Goal: Task Accomplishment & Management: Complete application form

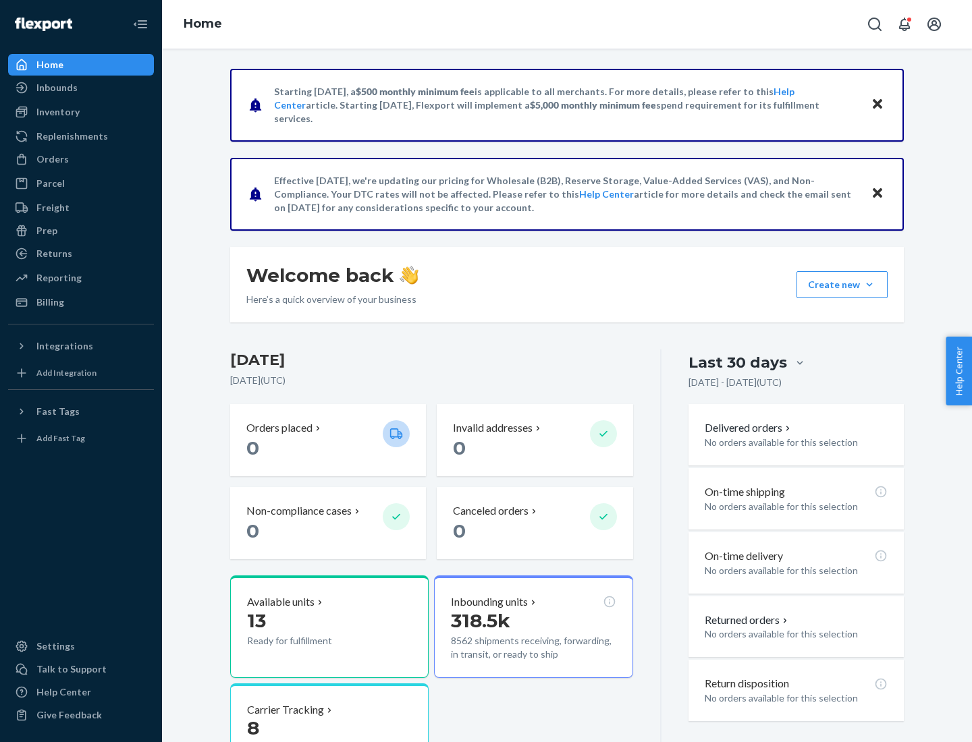
click at [869, 285] on button "Create new Create new inbound Create new order Create new product" at bounding box center [841, 284] width 91 height 27
click at [81, 88] on div "Inbounds" at bounding box center [80, 87] width 143 height 19
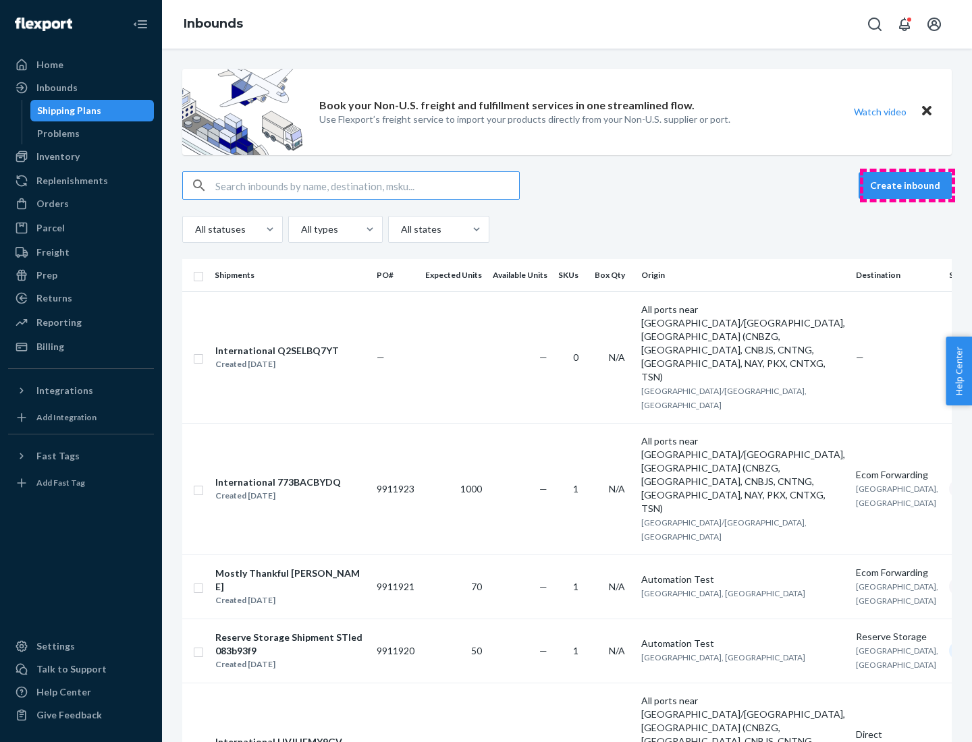
click at [907, 186] on button "Create inbound" at bounding box center [905, 185] width 93 height 27
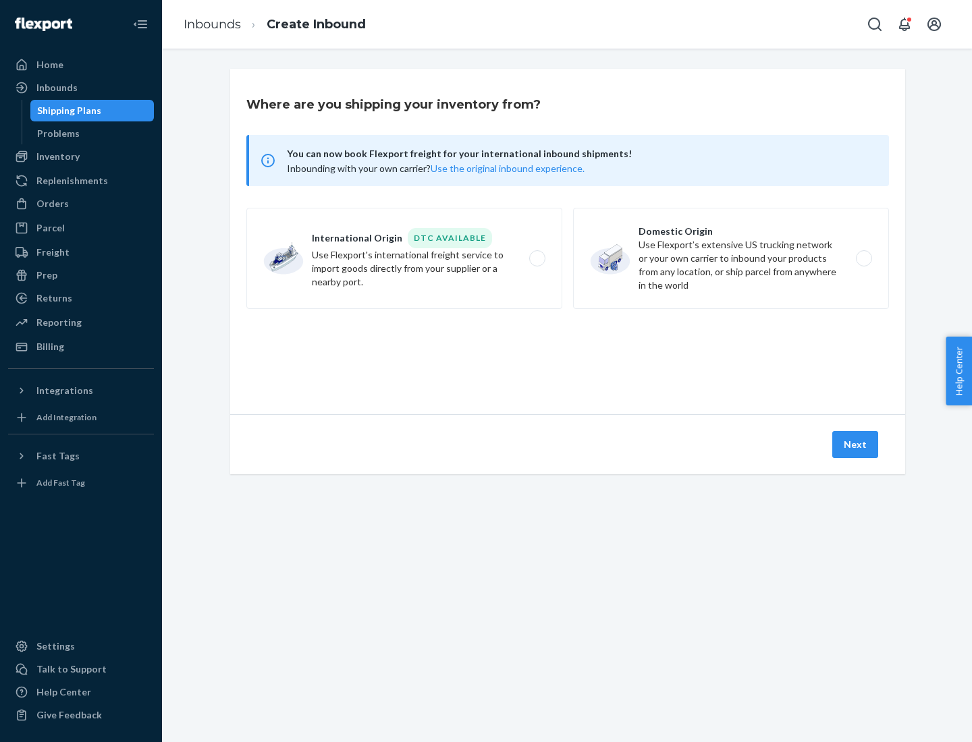
click at [731, 259] on label "Domestic Origin Use Flexport’s extensive US trucking network or your own carrie…" at bounding box center [731, 258] width 316 height 101
click at [863, 259] on input "Domestic Origin Use Flexport’s extensive US trucking network or your own carrie…" at bounding box center [867, 258] width 9 height 9
radio input "true"
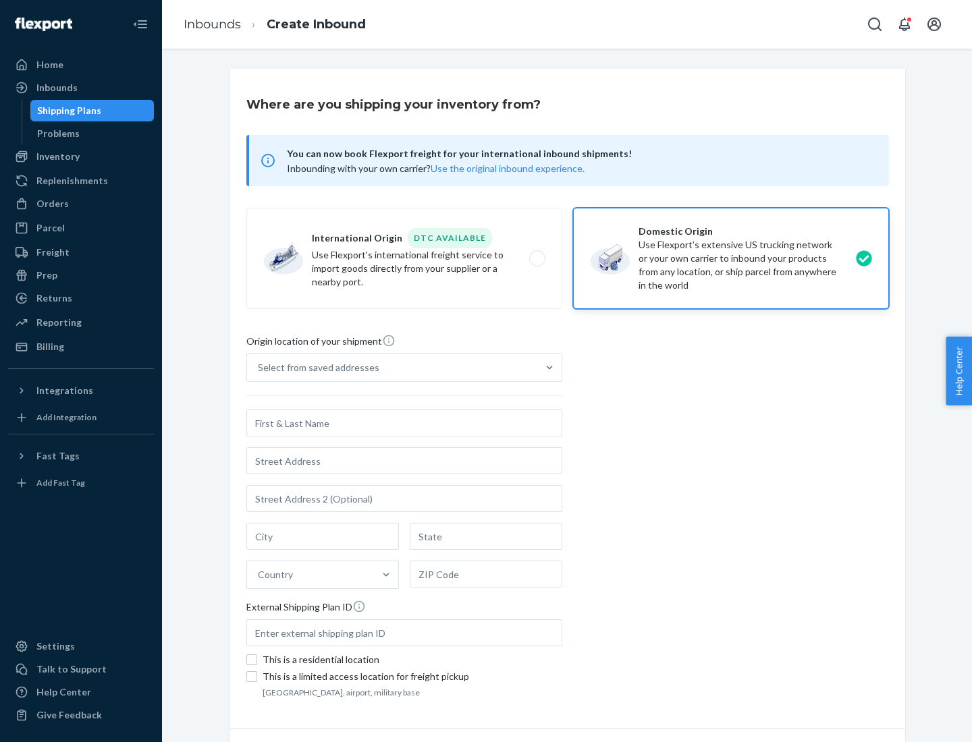
click at [315, 368] on div "Select from saved addresses" at bounding box center [318, 367] width 121 height 13
click at [259, 368] on input "Select from saved addresses" at bounding box center [258, 367] width 1 height 13
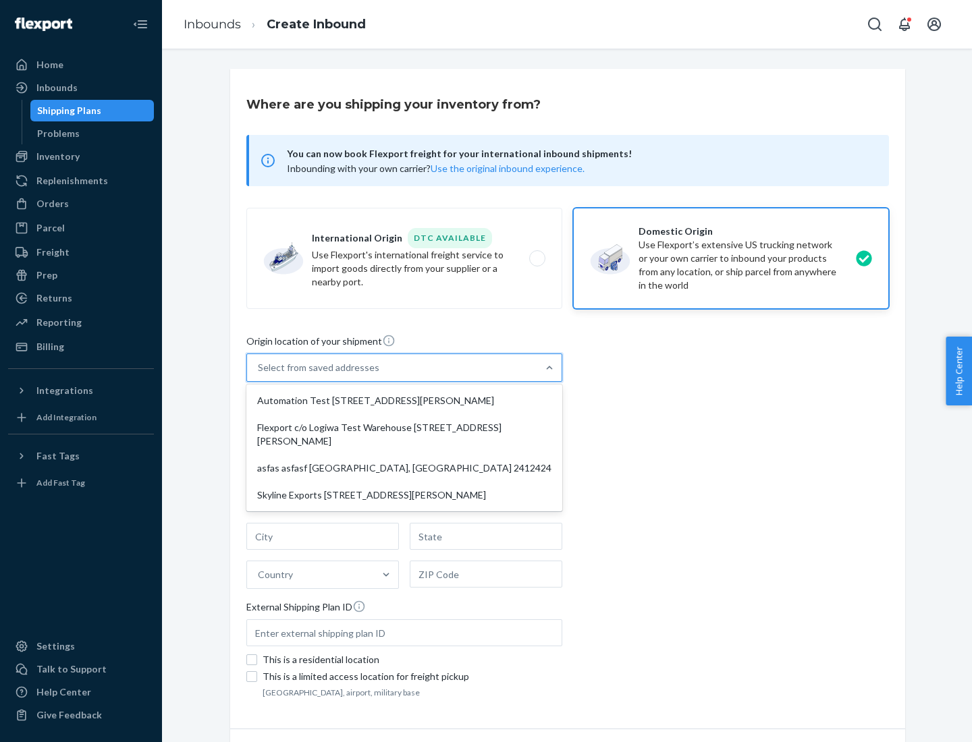
scroll to position [5, 0]
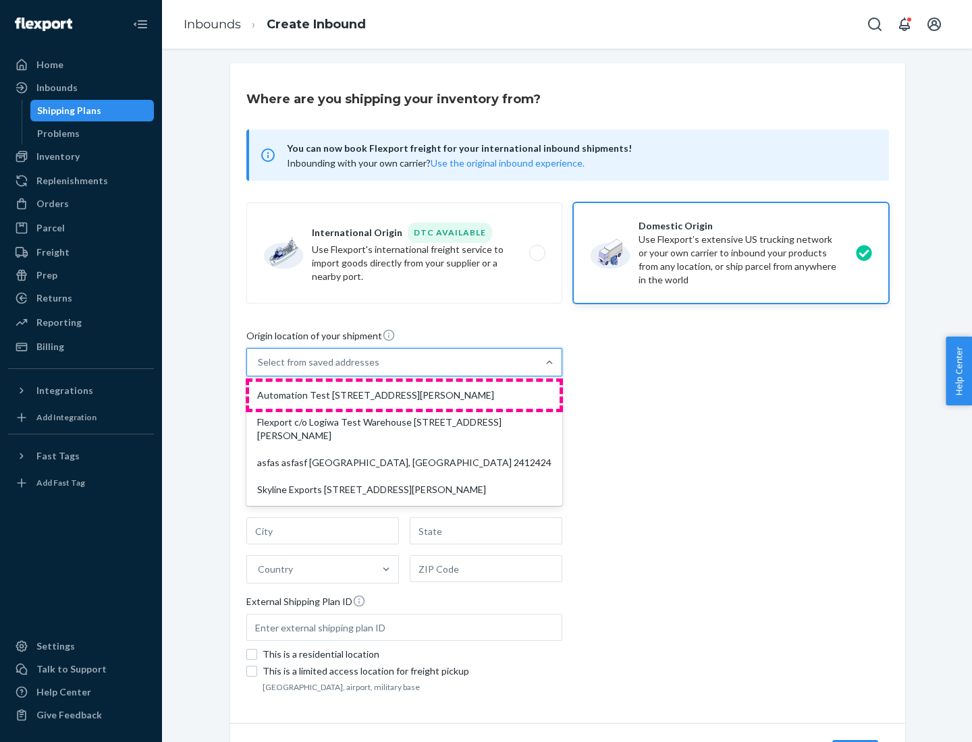
click at [404, 396] on div "Automation Test [STREET_ADDRESS][PERSON_NAME]" at bounding box center [404, 395] width 310 height 27
click at [259, 369] on input "option Automation Test [STREET_ADDRESS][PERSON_NAME] focused, 1 of 4. 4 results…" at bounding box center [258, 362] width 1 height 13
type input "Automation Test"
type input "9th Floor"
type input "[GEOGRAPHIC_DATA]"
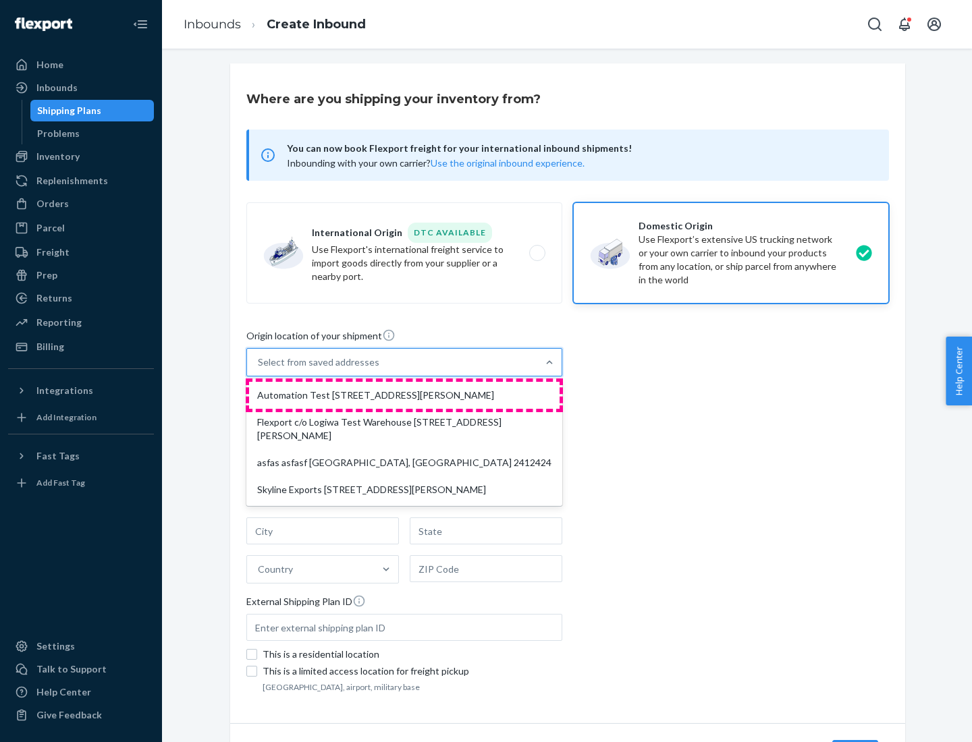
type input "CA"
type input "94104"
type input "[STREET_ADDRESS][PERSON_NAME]"
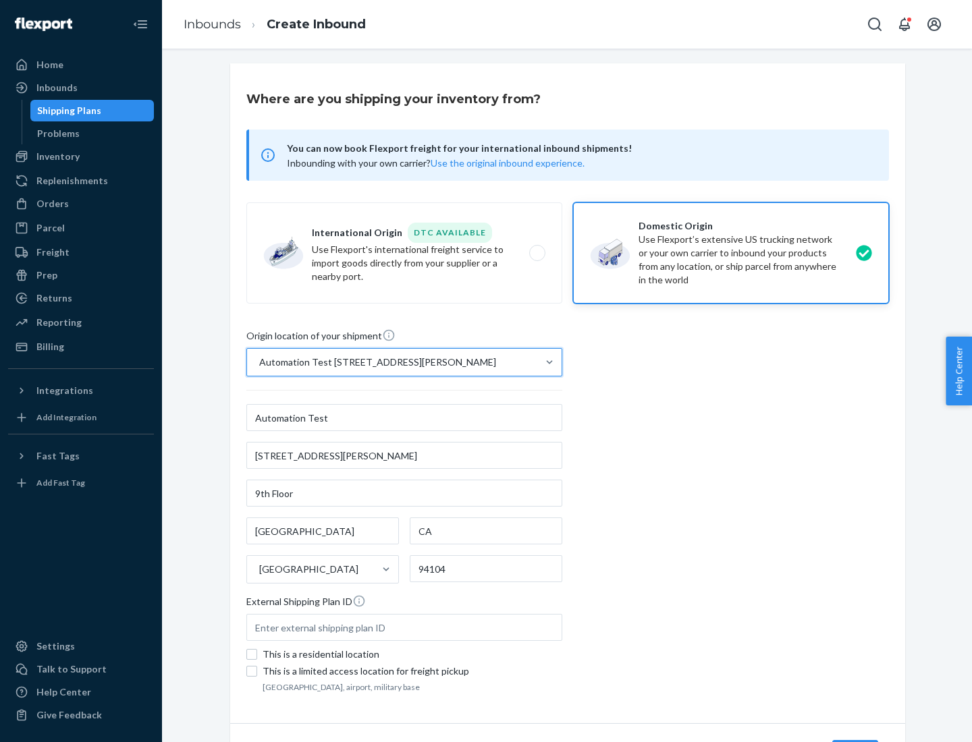
scroll to position [79, 0]
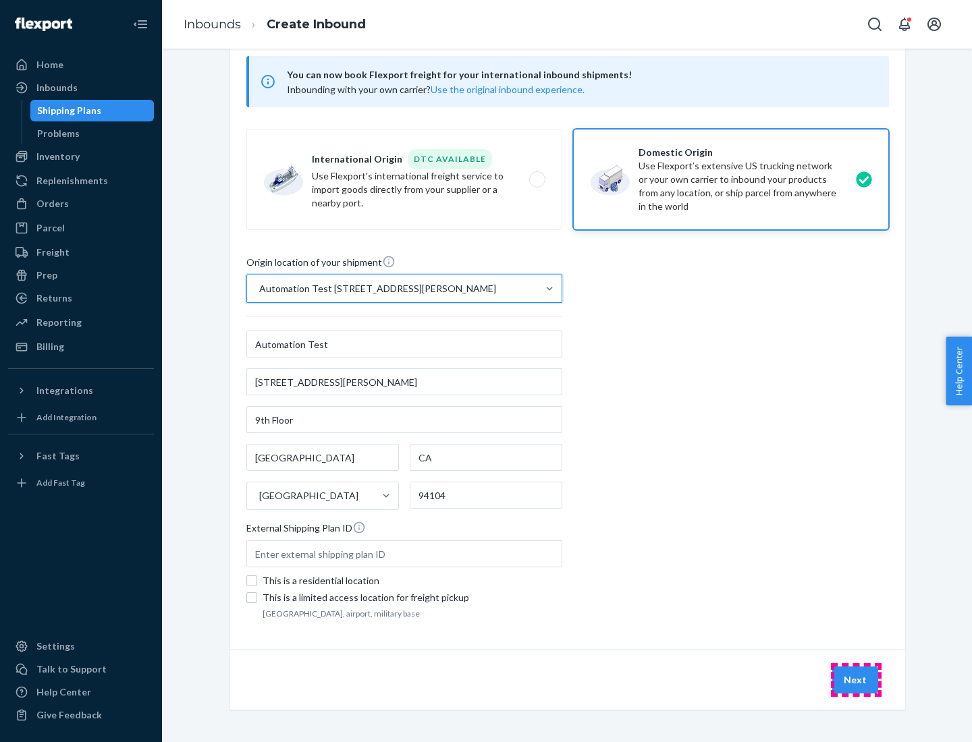
click at [856, 680] on button "Next" at bounding box center [855, 680] width 46 height 27
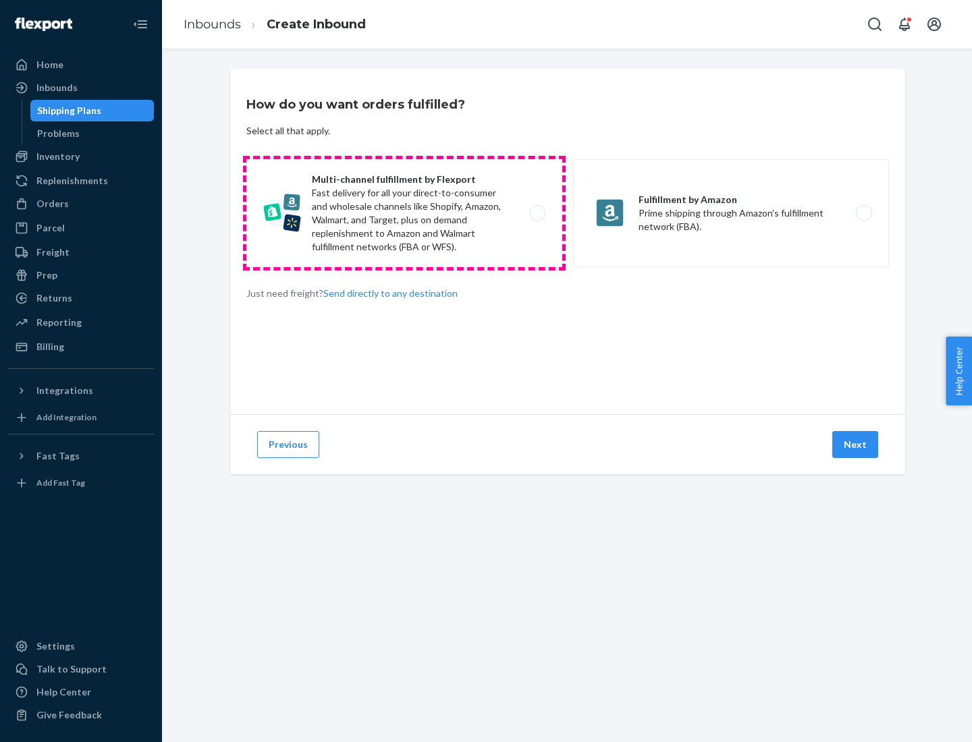
click at [404, 213] on label "Multi-channel fulfillment by Flexport Fast delivery for all your direct-to-cons…" at bounding box center [404, 213] width 316 height 108
click at [537, 213] on input "Multi-channel fulfillment by Flexport Fast delivery for all your direct-to-cons…" at bounding box center [541, 213] width 9 height 9
radio input "true"
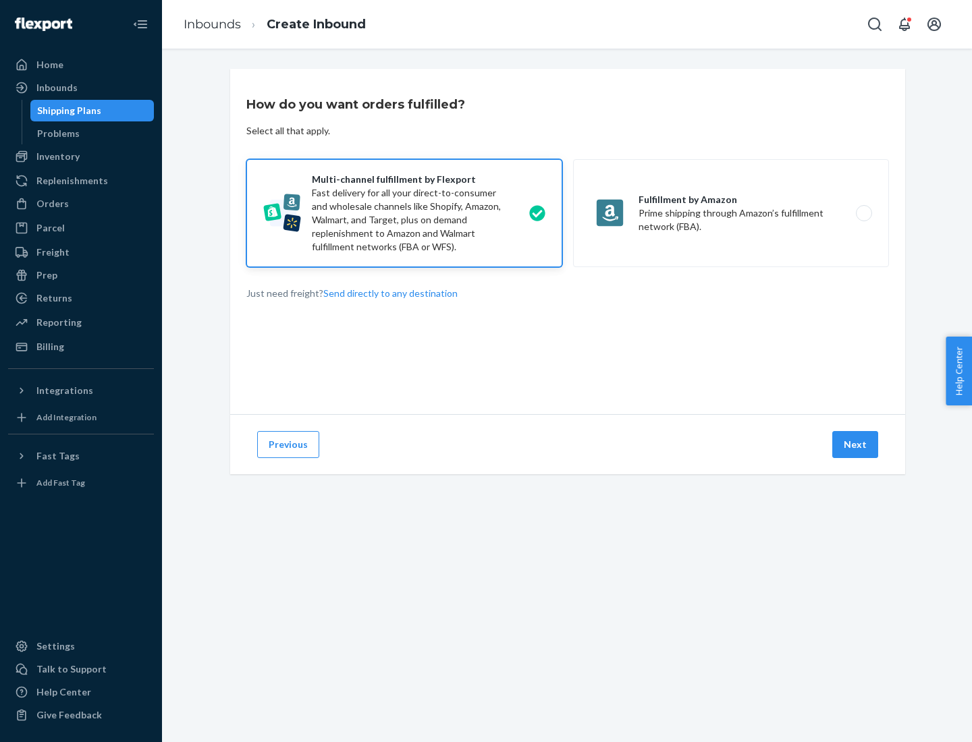
click at [856, 445] on button "Next" at bounding box center [855, 444] width 46 height 27
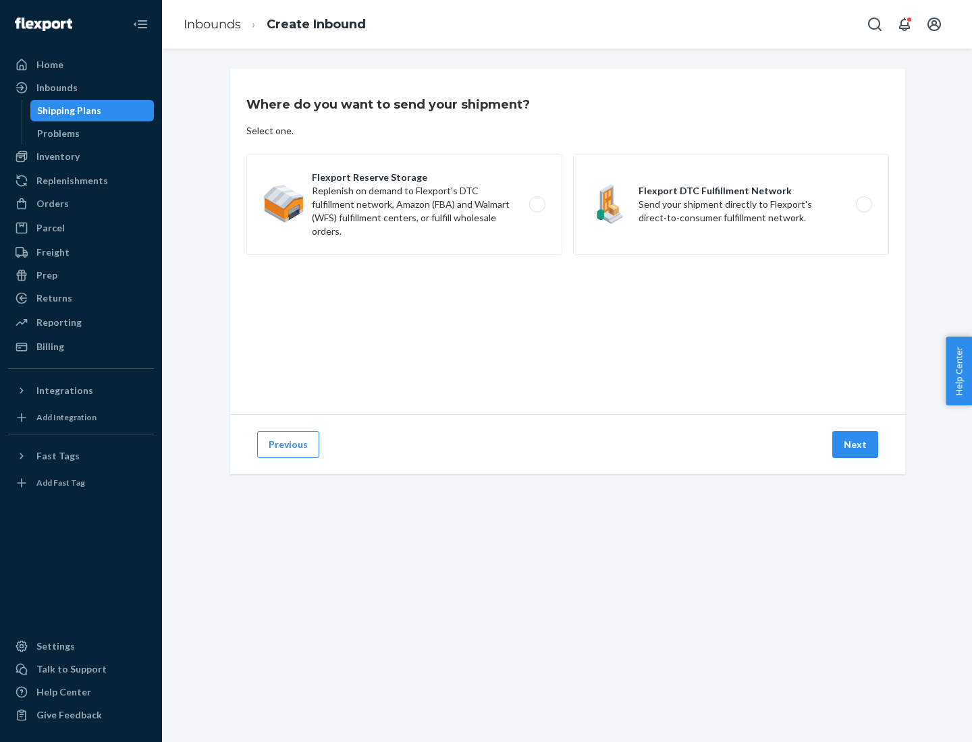
click at [731, 205] on label "Flexport DTC Fulfillment Network Send your shipment directly to Flexport's dire…" at bounding box center [731, 204] width 316 height 101
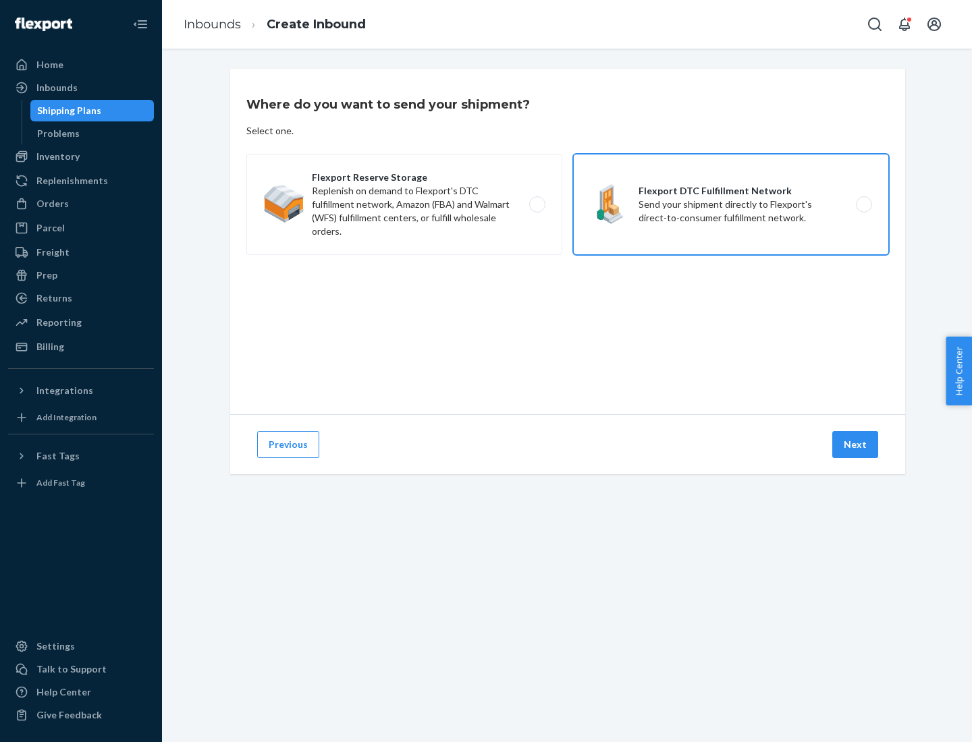
click at [863, 205] on input "Flexport DTC Fulfillment Network Send your shipment directly to Flexport's dire…" at bounding box center [867, 204] width 9 height 9
radio input "true"
click at [856, 445] on button "Next" at bounding box center [855, 444] width 46 height 27
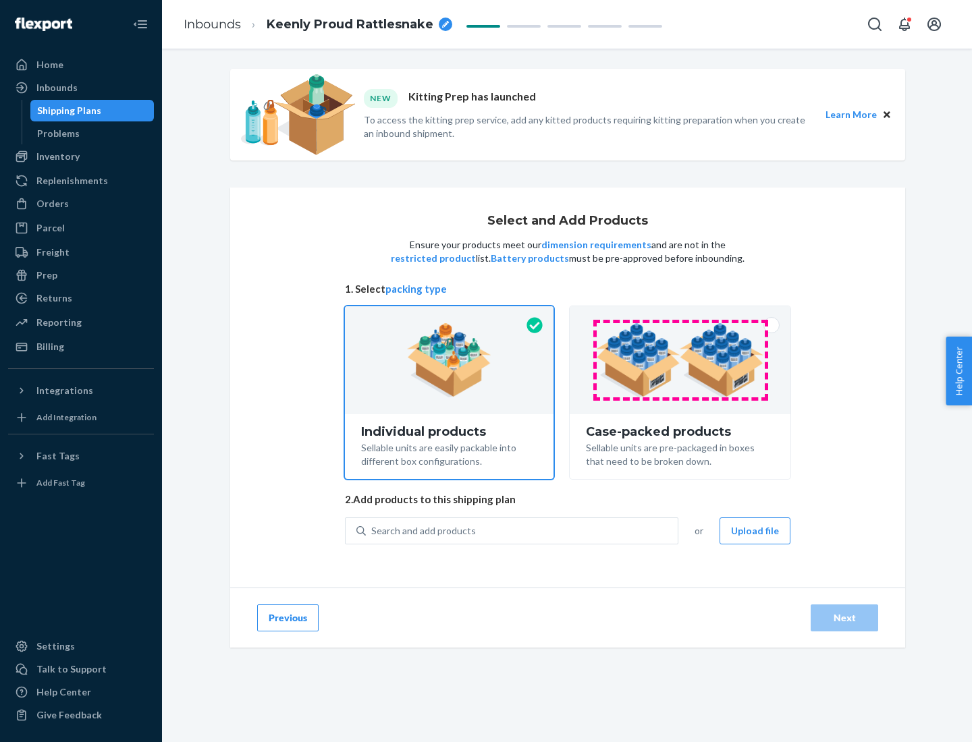
click at [680, 360] on img at bounding box center [680, 360] width 168 height 74
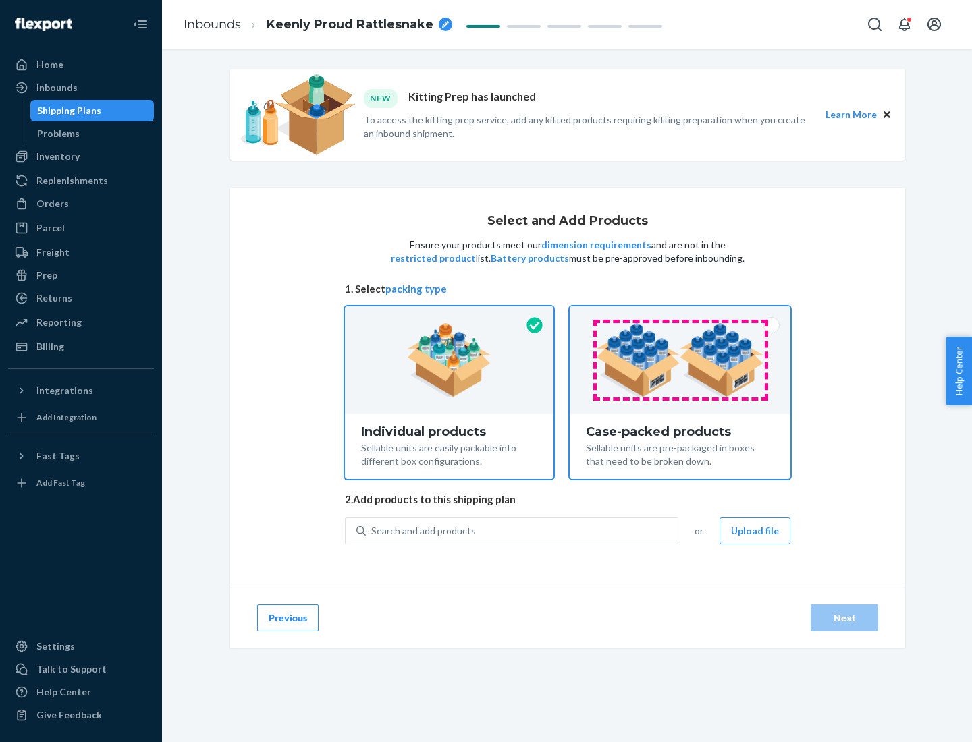
click at [680, 315] on input "Case-packed products Sellable units are pre-packaged in boxes that need to be b…" at bounding box center [680, 310] width 9 height 9
radio input "true"
radio input "false"
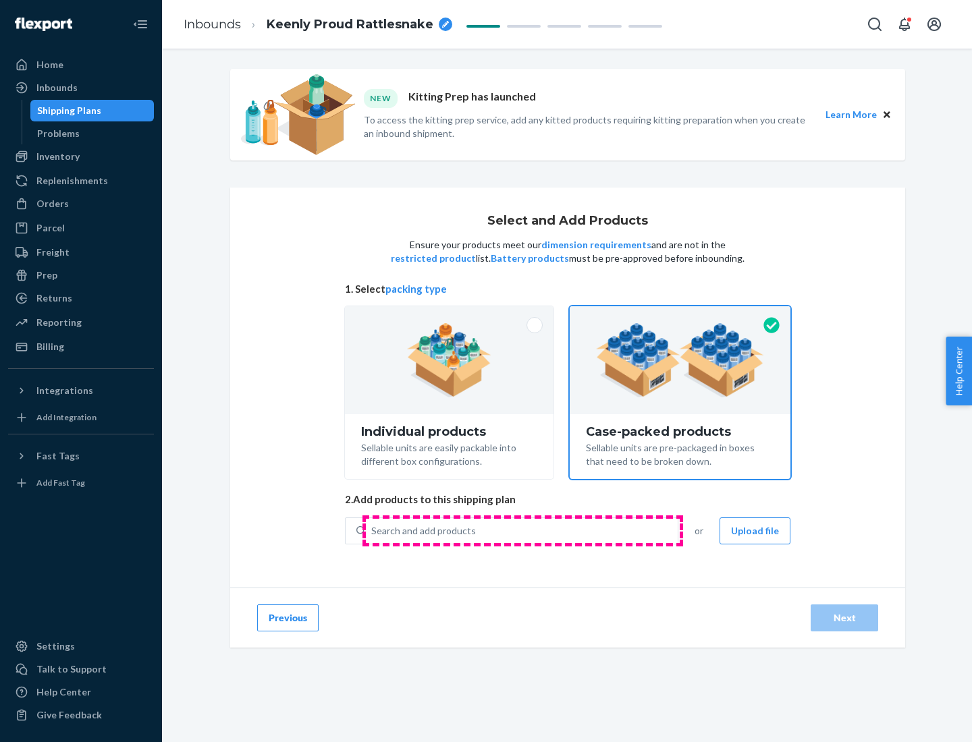
click at [522, 531] on div "Search and add products" at bounding box center [522, 531] width 312 height 24
click at [373, 531] on input "Search and add products" at bounding box center [371, 530] width 1 height 13
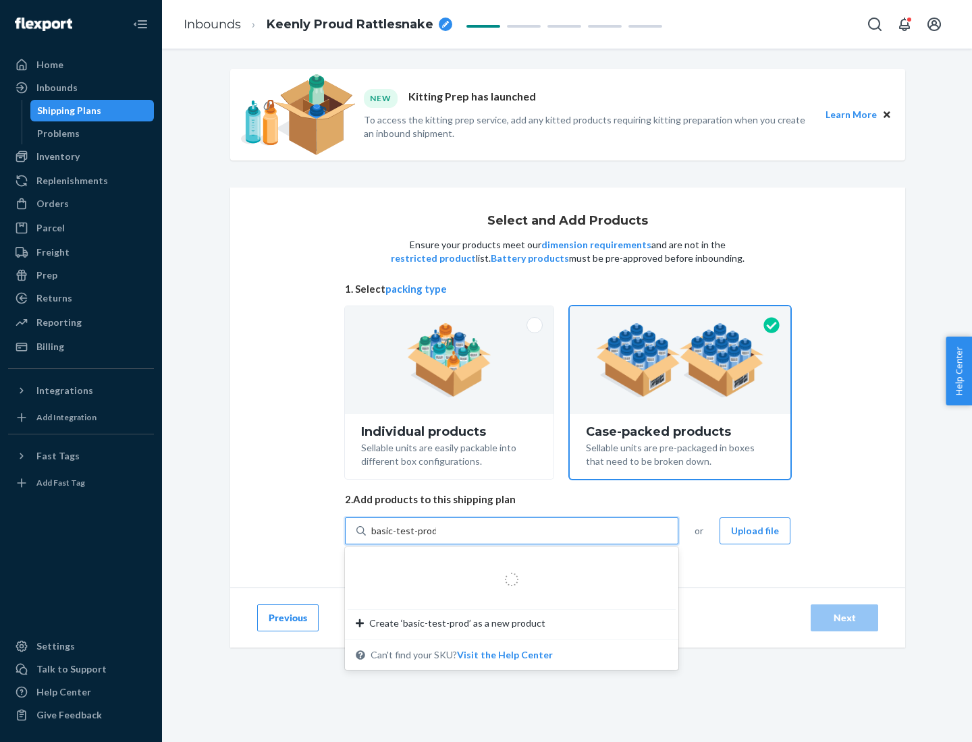
type input "basic-test-product-1"
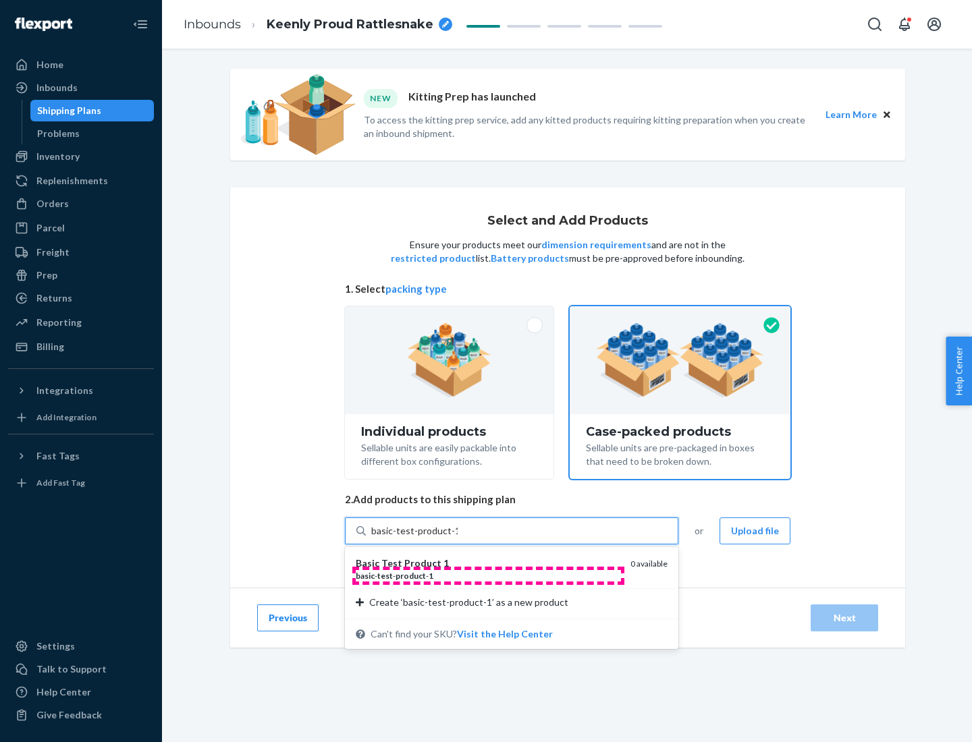
click at [488, 576] on div "basic - test - product - 1" at bounding box center [488, 575] width 264 height 11
click at [458, 538] on input "basic-test-product-1" at bounding box center [414, 530] width 86 height 13
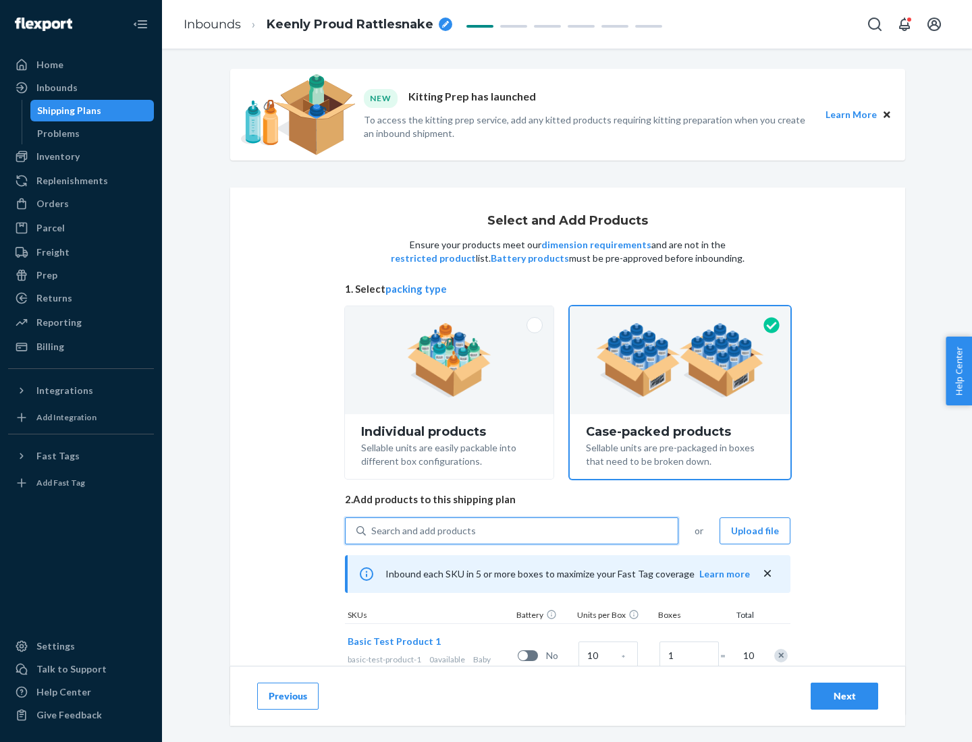
scroll to position [49, 0]
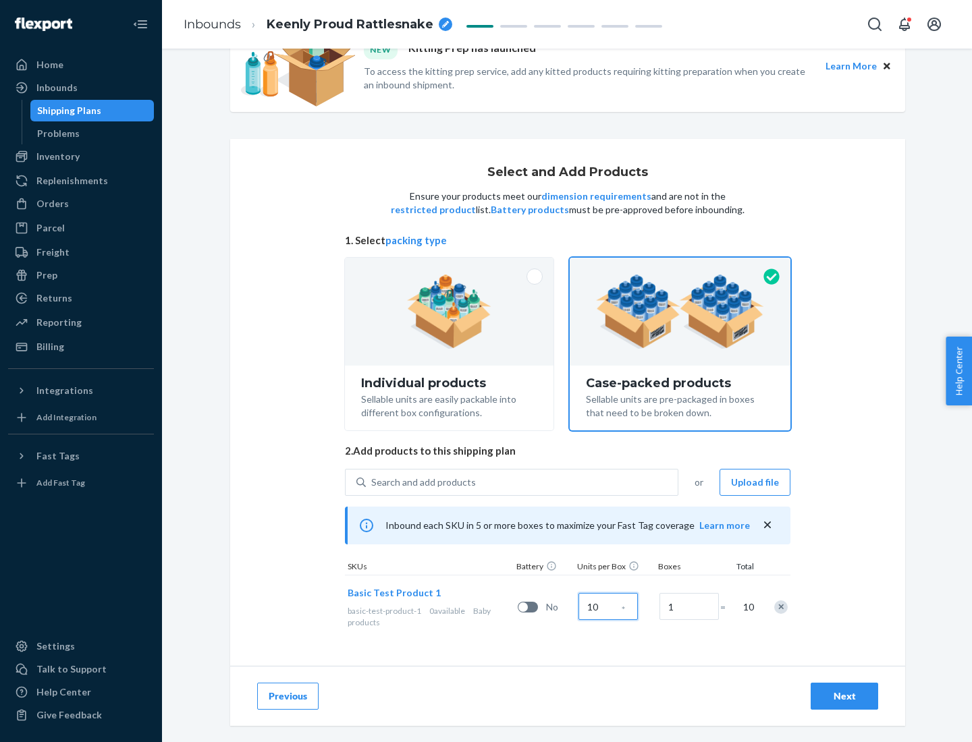
type input "10"
type input "7"
click at [844, 697] on div "Next" at bounding box center [844, 696] width 45 height 13
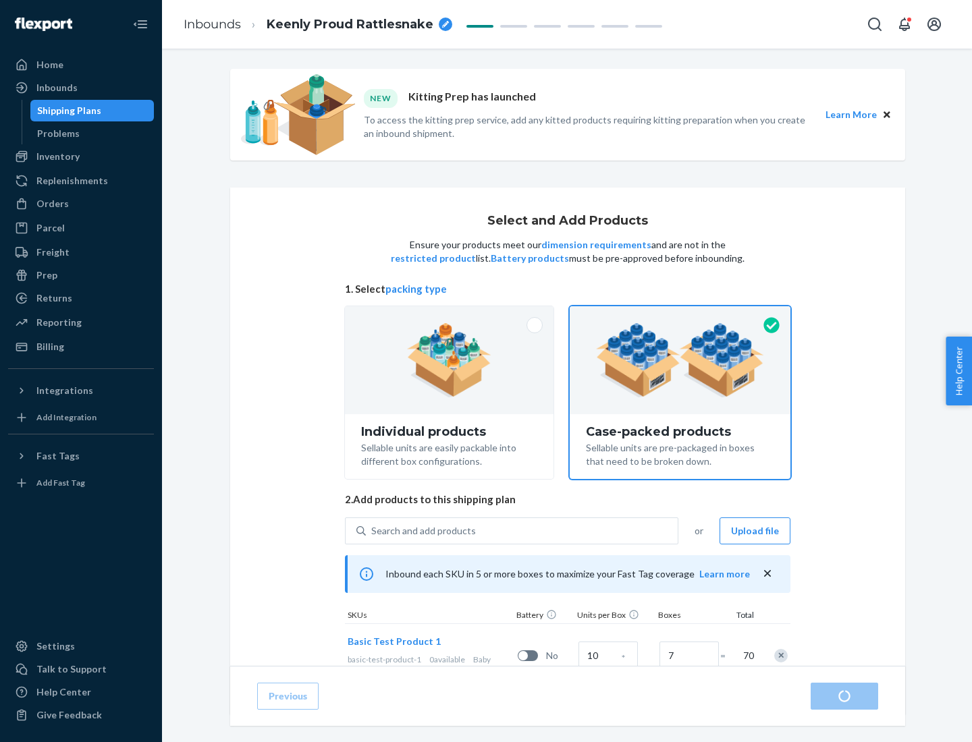
radio input "true"
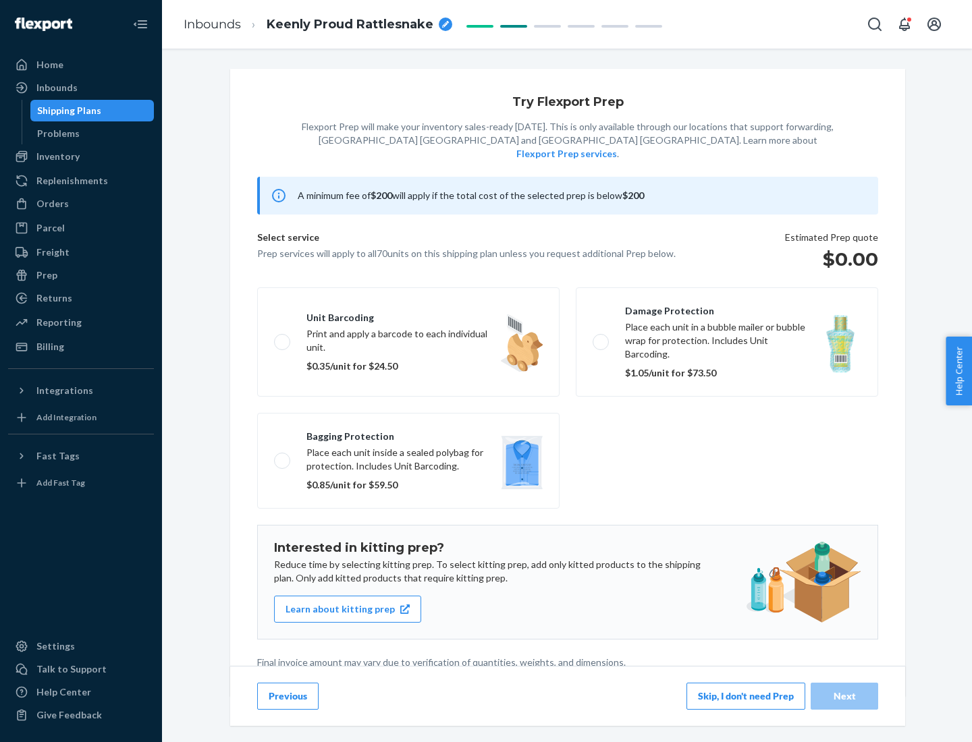
scroll to position [3, 0]
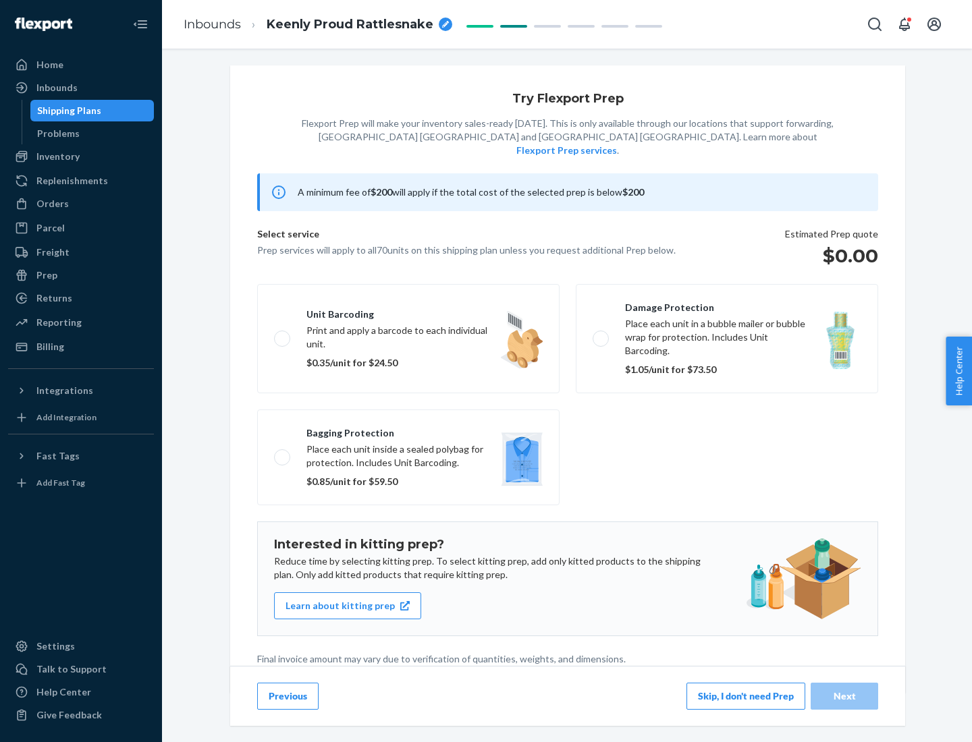
click at [408, 430] on label "Bagging protection Place each unit inside a sealed polybag for protection. Incl…" at bounding box center [408, 458] width 302 height 96
click at [283, 453] on input "Bagging protection Place each unit inside a sealed polybag for protection. Incl…" at bounding box center [278, 457] width 9 height 9
checkbox input "true"
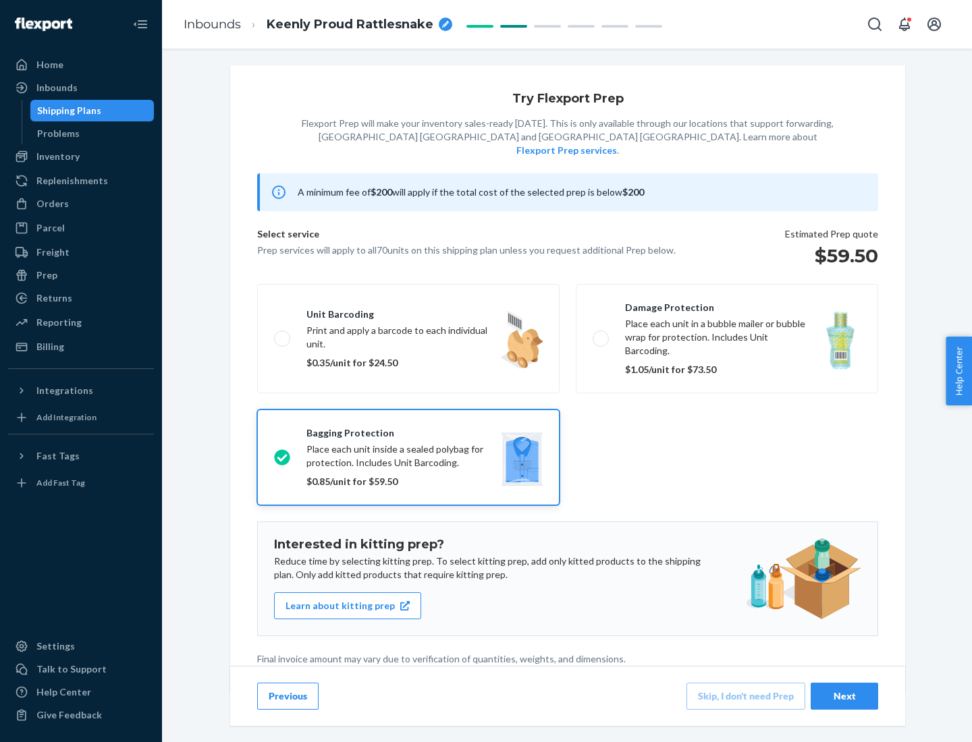
click at [844, 696] on div "Next" at bounding box center [844, 696] width 45 height 13
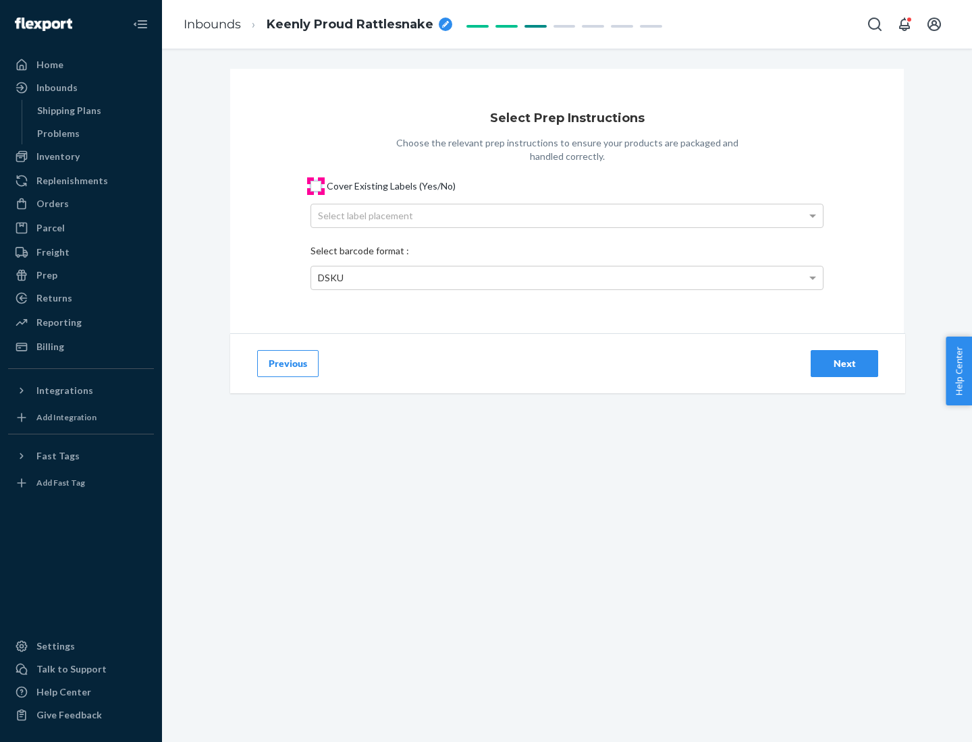
click at [316, 186] on input "Cover Existing Labels (Yes/No)" at bounding box center [315, 186] width 11 height 11
checkbox input "true"
click at [567, 215] on div "Select label placement" at bounding box center [567, 216] width 512 height 23
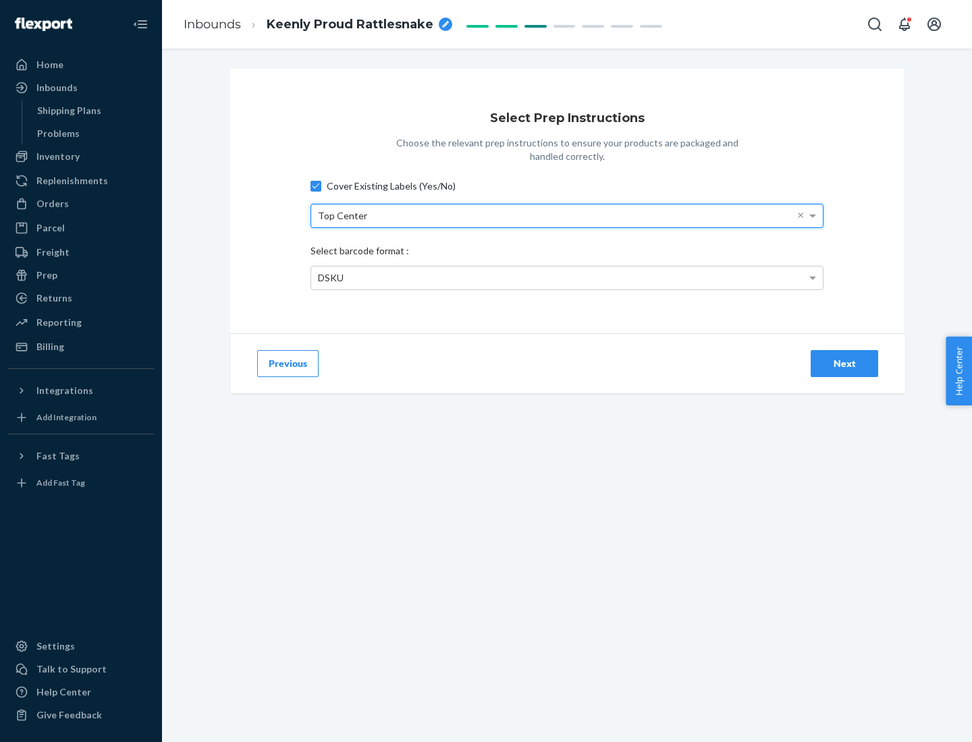
click at [567, 277] on div "DSKU" at bounding box center [567, 278] width 512 height 23
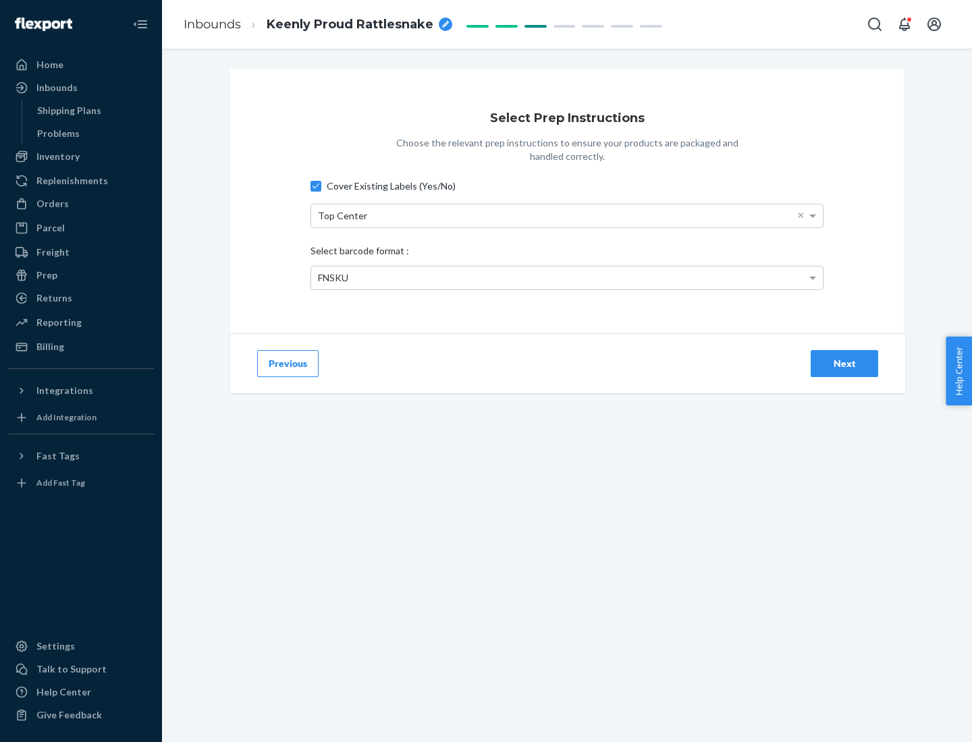
click at [844, 363] on div "Next" at bounding box center [844, 363] width 45 height 13
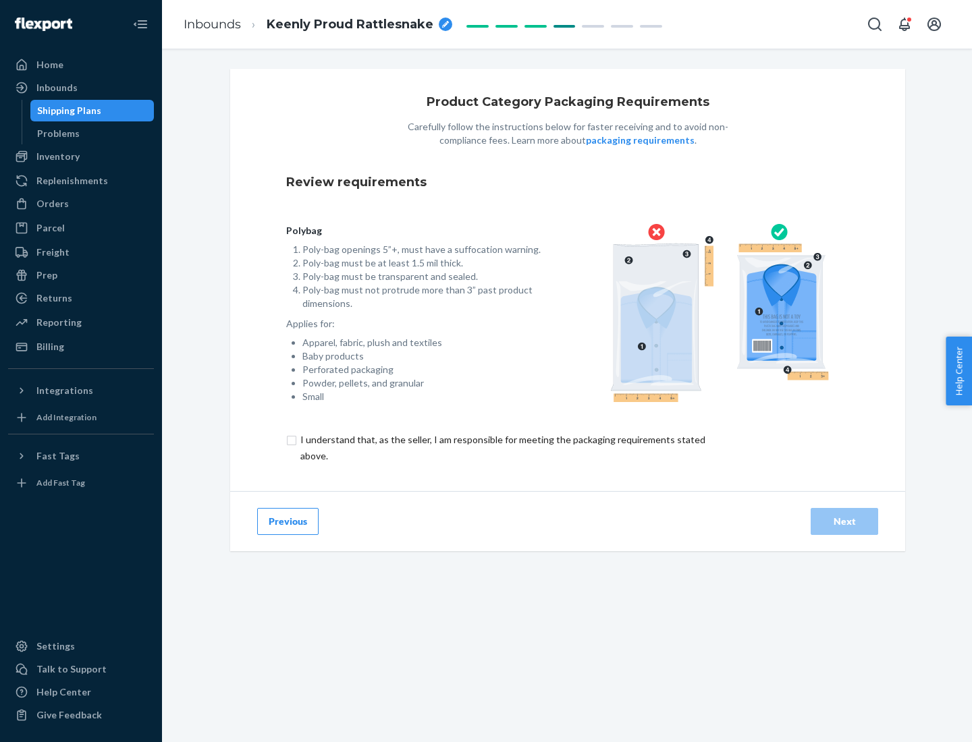
click at [502, 448] on input "checkbox" at bounding box center [510, 448] width 449 height 32
checkbox input "true"
click at [844, 521] on div "Next" at bounding box center [844, 521] width 45 height 13
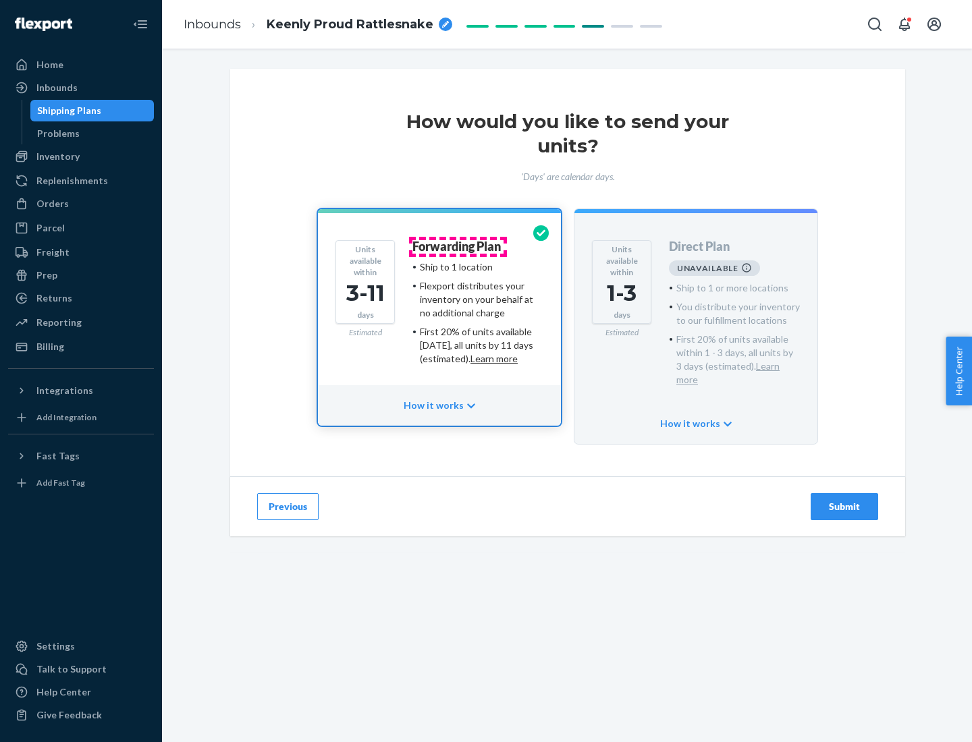
click at [458, 246] on h4 "Forwarding Plan" at bounding box center [456, 246] width 88 height 13
click at [844, 500] on div "Submit" at bounding box center [844, 506] width 45 height 13
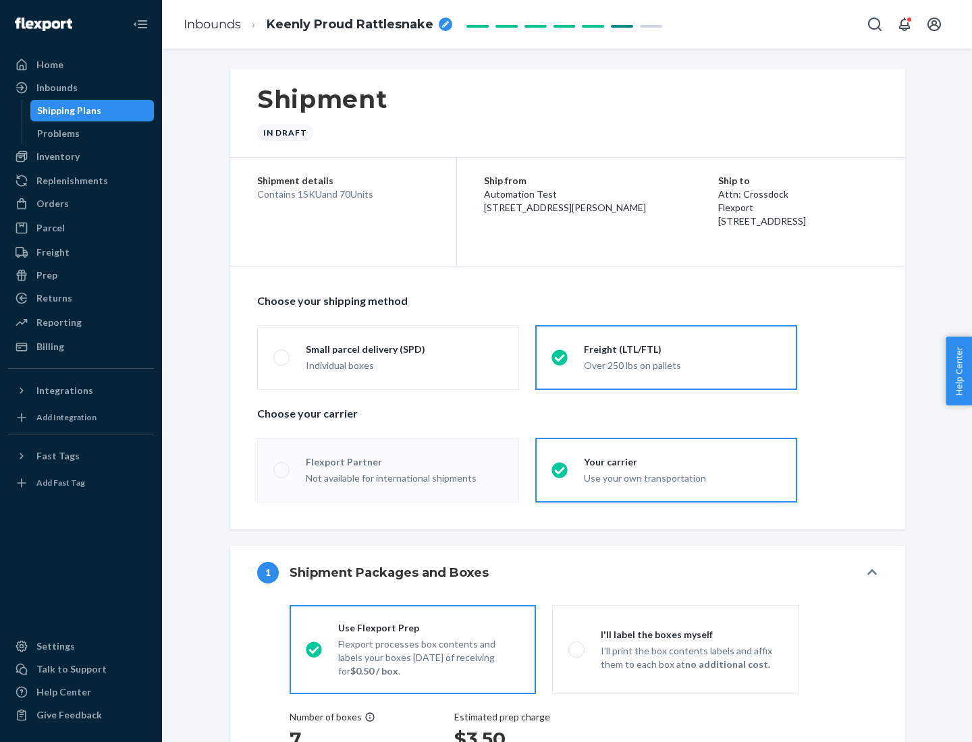
radio input "true"
radio input "false"
radio input "true"
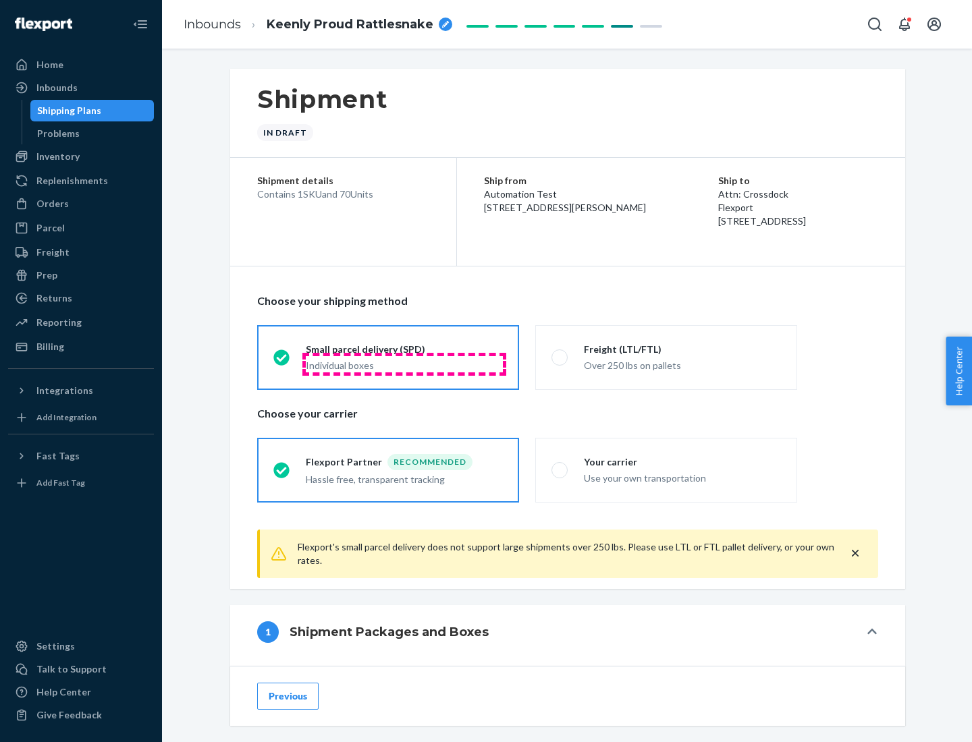
click at [404, 364] on div "Individual boxes" at bounding box center [404, 365] width 197 height 13
click at [282, 362] on input "Small parcel delivery (SPD) Individual boxes" at bounding box center [277, 357] width 9 height 9
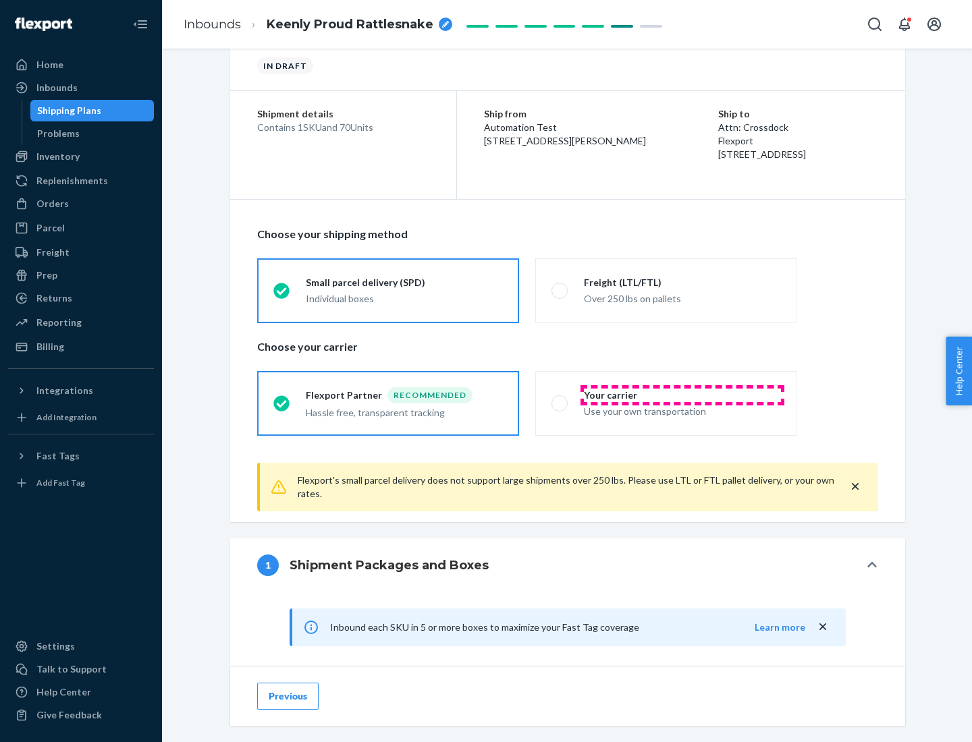
click at [682, 395] on div "Your carrier" at bounding box center [682, 395] width 197 height 13
click at [560, 399] on input "Your carrier Use your own transportation" at bounding box center [555, 403] width 9 height 9
radio input "true"
radio input "false"
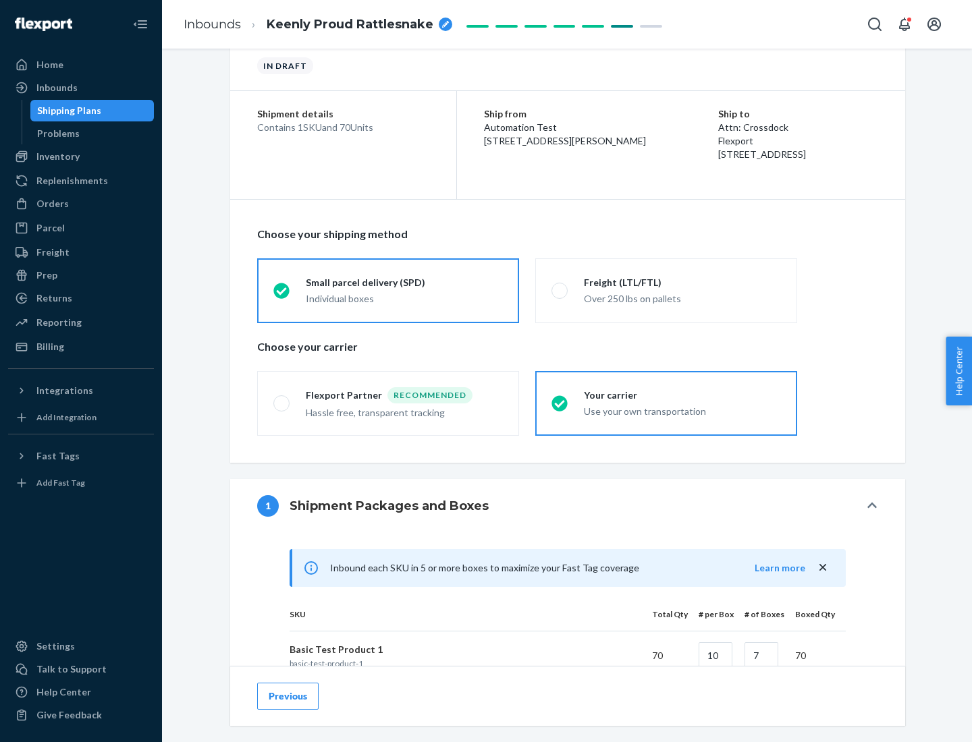
scroll to position [327, 0]
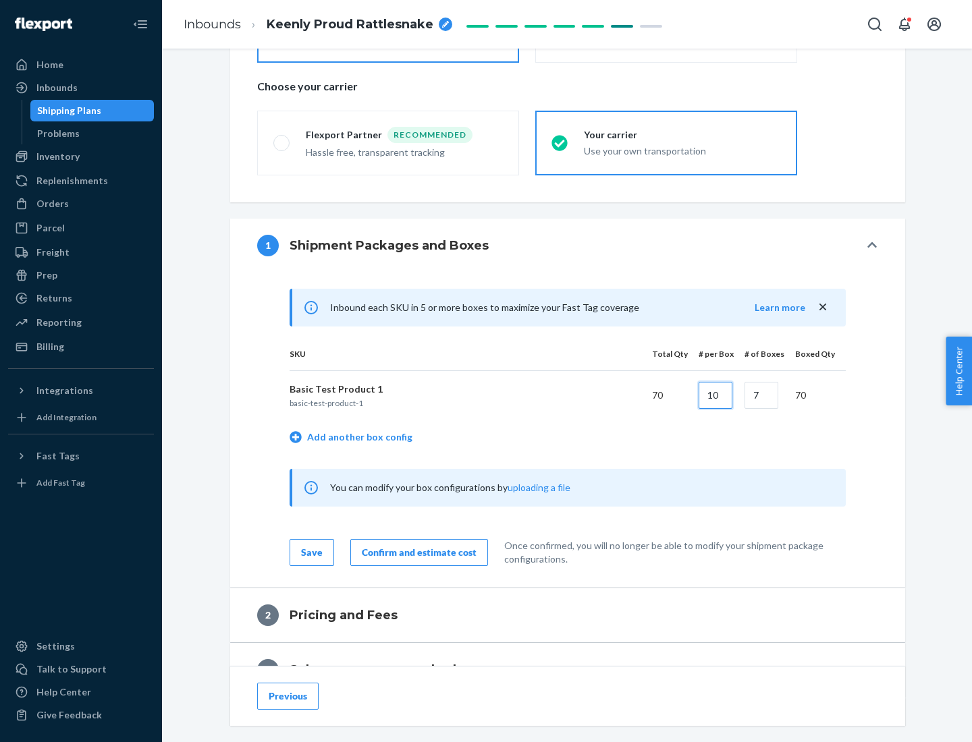
type input "10"
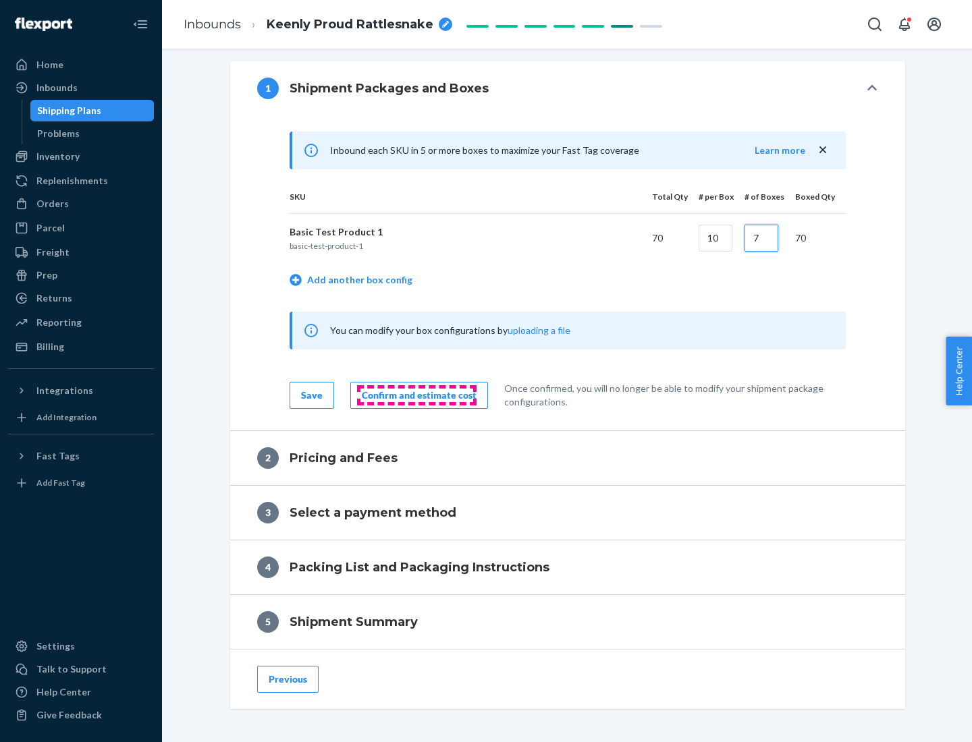
type input "7"
click at [416, 395] on div "Confirm and estimate cost" at bounding box center [419, 395] width 115 height 13
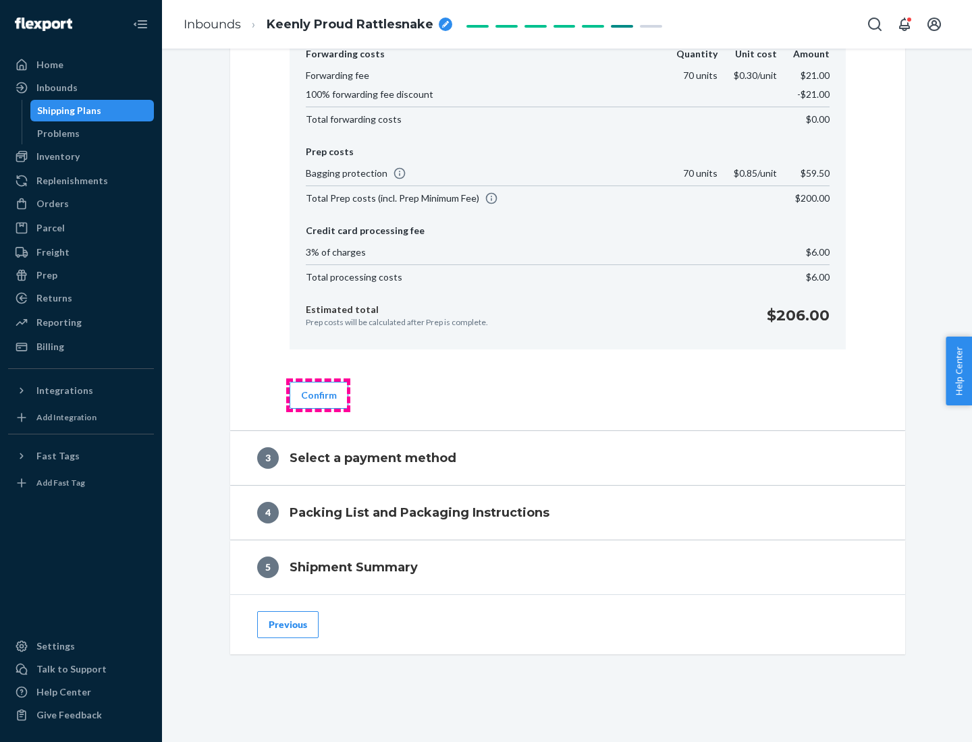
click at [318, 395] on button "Confirm" at bounding box center [319, 395] width 59 height 27
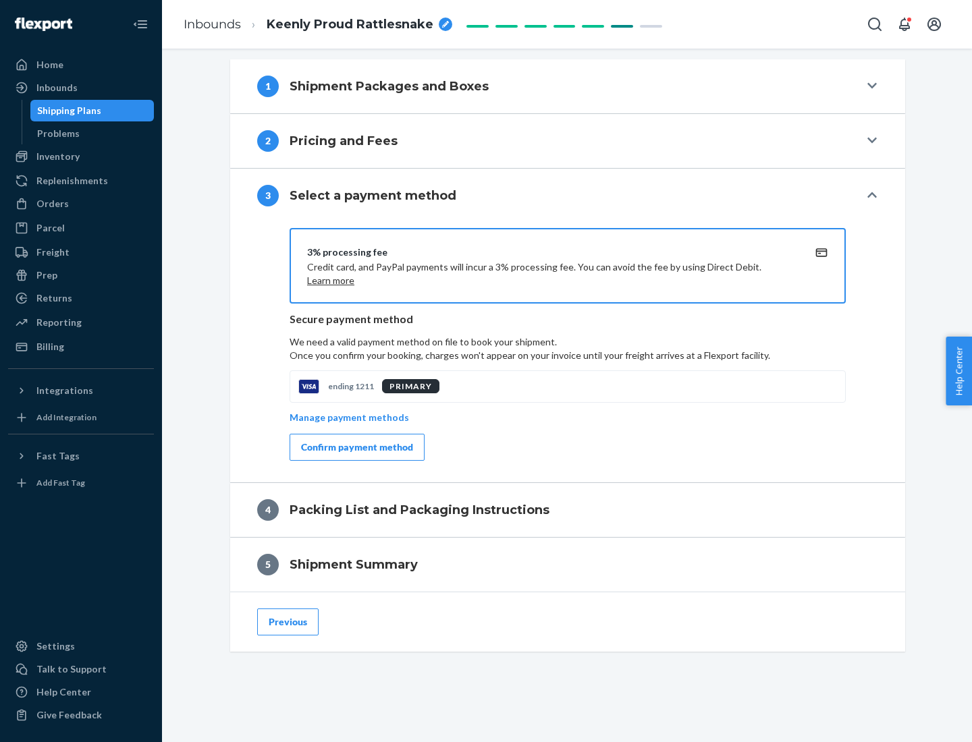
scroll to position [487, 0]
click at [356, 448] on div "Confirm payment method" at bounding box center [357, 447] width 112 height 13
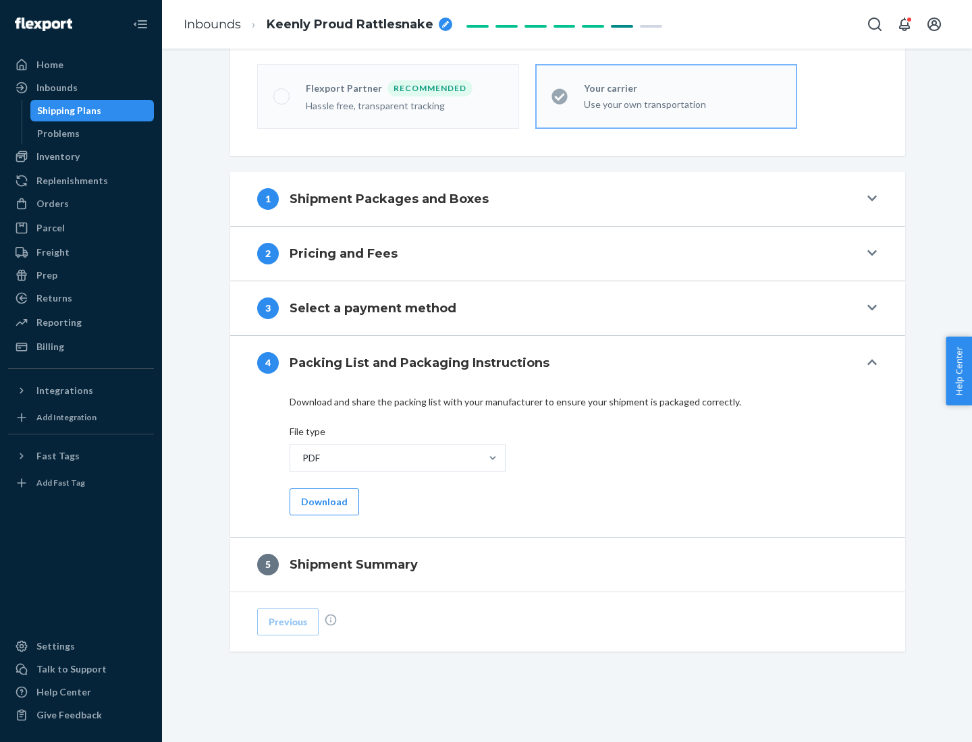
scroll to position [374, 0]
